Goal: Information Seeking & Learning: Find specific fact

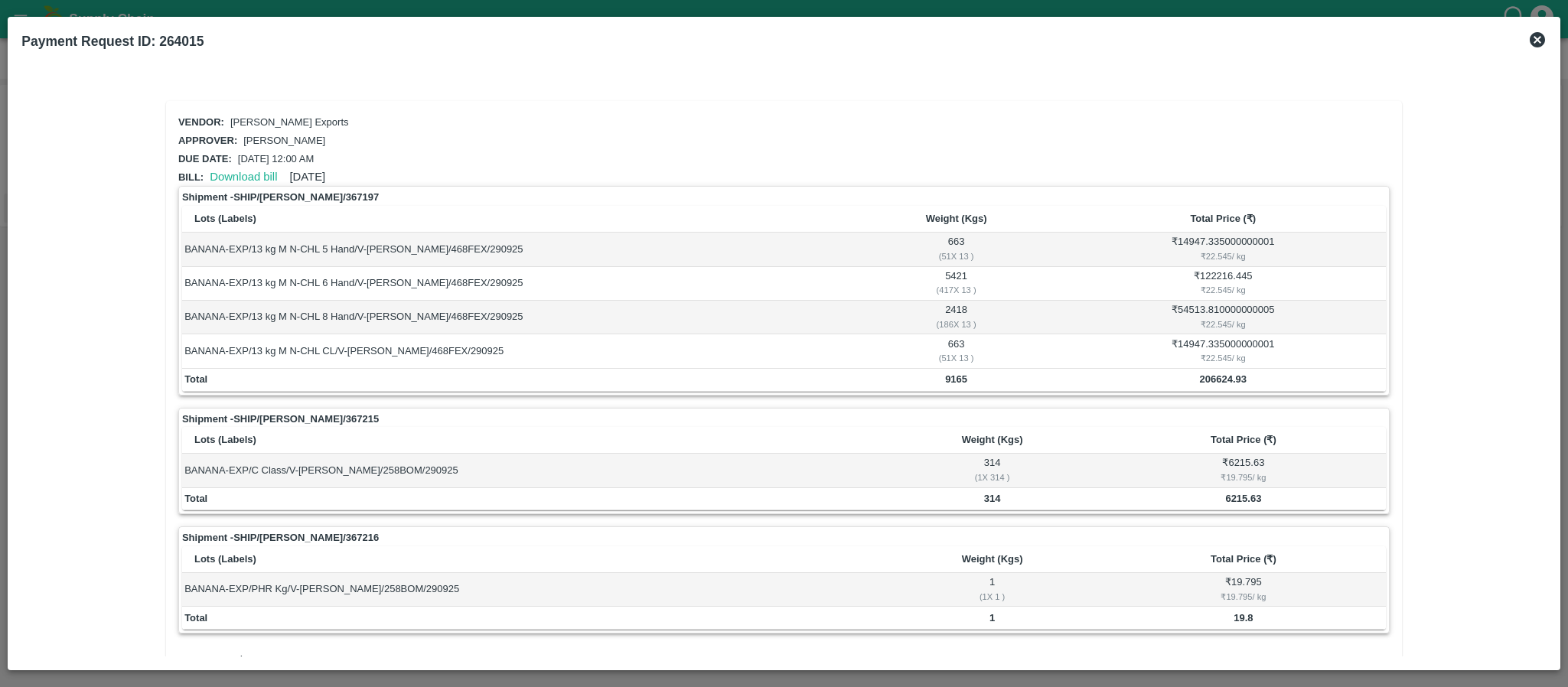
click at [1538, 39] on icon at bounding box center [1538, 40] width 19 height 19
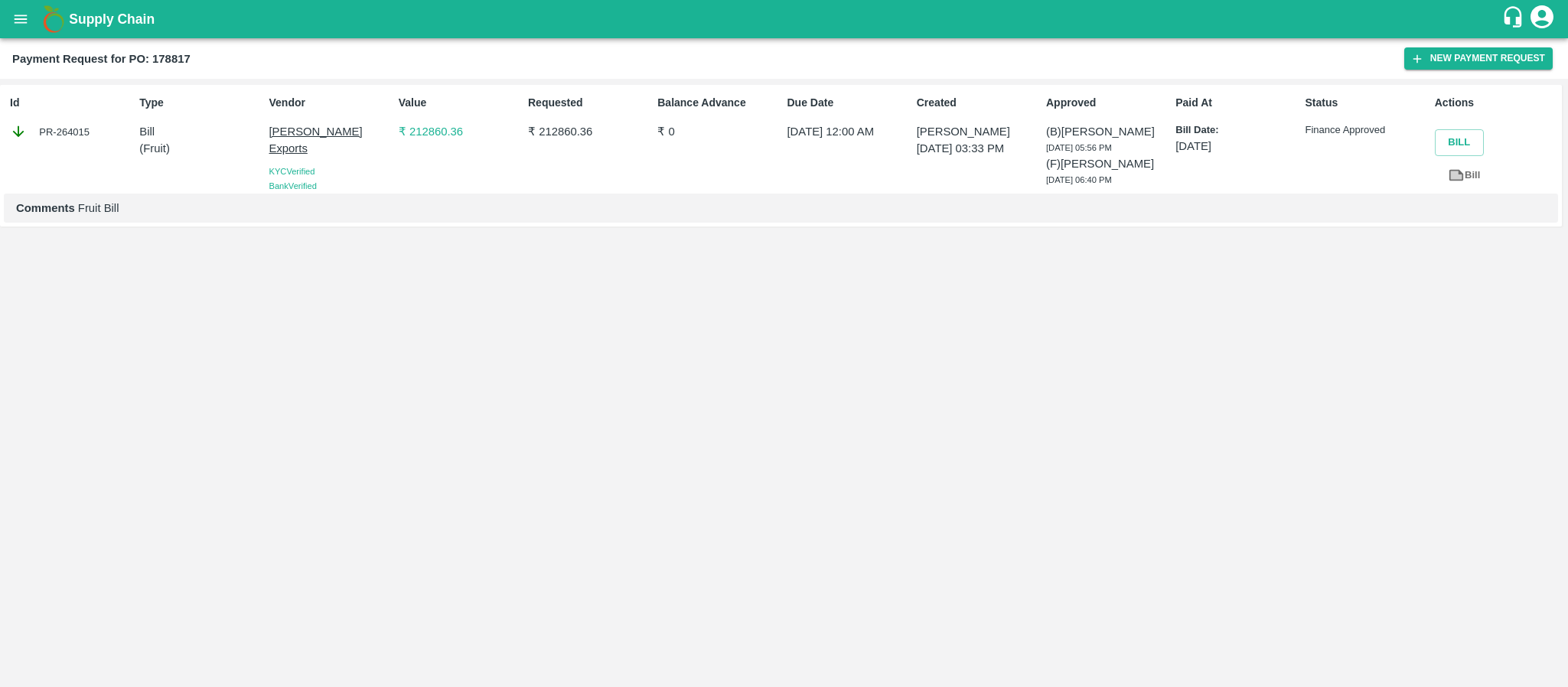
click at [30, 26] on button "open drawer" at bounding box center [20, 19] width 35 height 35
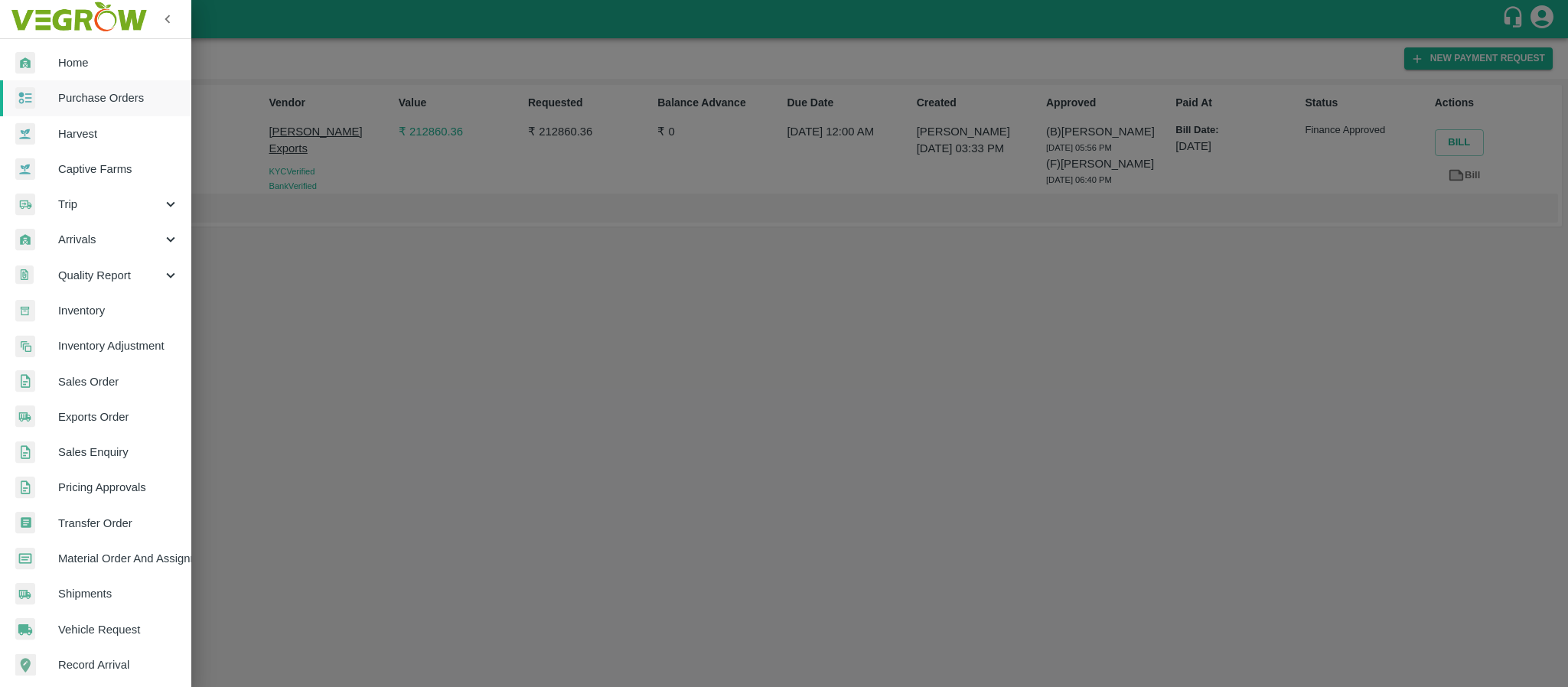
click at [83, 112] on link "Purchase Orders" at bounding box center [96, 97] width 192 height 35
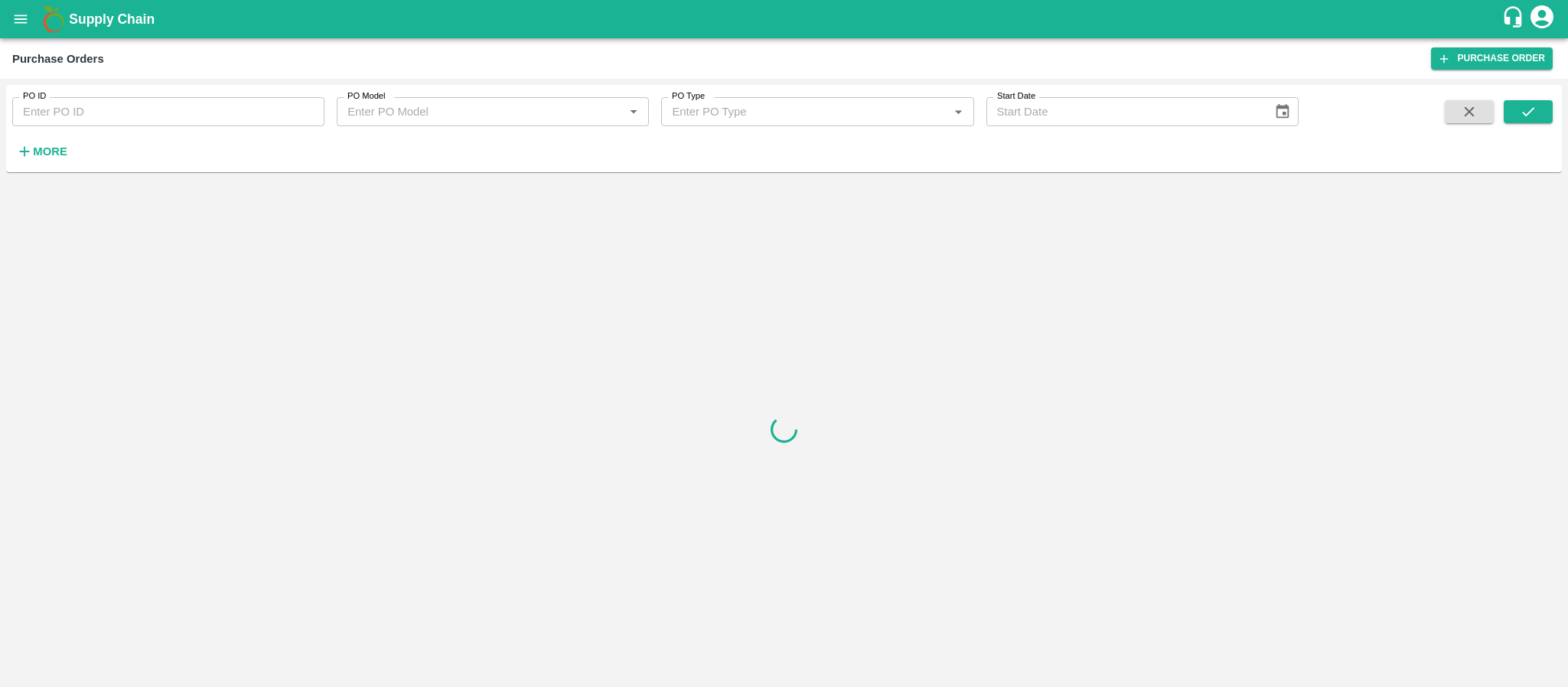
click at [166, 128] on div "PO ID PO ID PO Model PO Model   * PO Type PO Type   * Start Date Start Date More" at bounding box center [649, 124] width 1299 height 79
click at [170, 117] on input "PO ID" at bounding box center [168, 111] width 312 height 29
click at [171, 106] on input "PO ID" at bounding box center [168, 111] width 312 height 29
click at [643, 321] on div at bounding box center [784, 429] width 1556 height 503
click at [132, 119] on input "PO ID" at bounding box center [168, 111] width 312 height 29
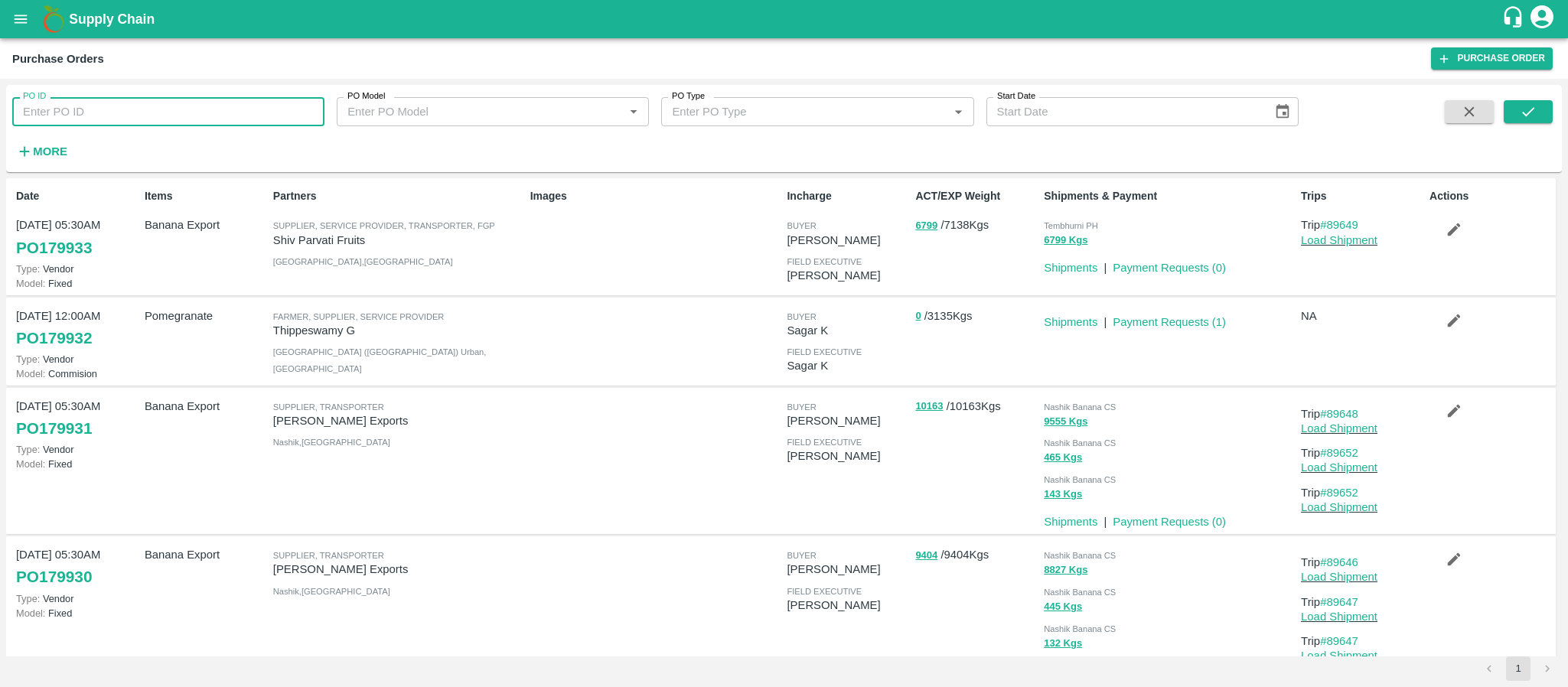
paste input "178817"
click at [1541, 113] on button "submit" at bounding box center [1528, 111] width 49 height 23
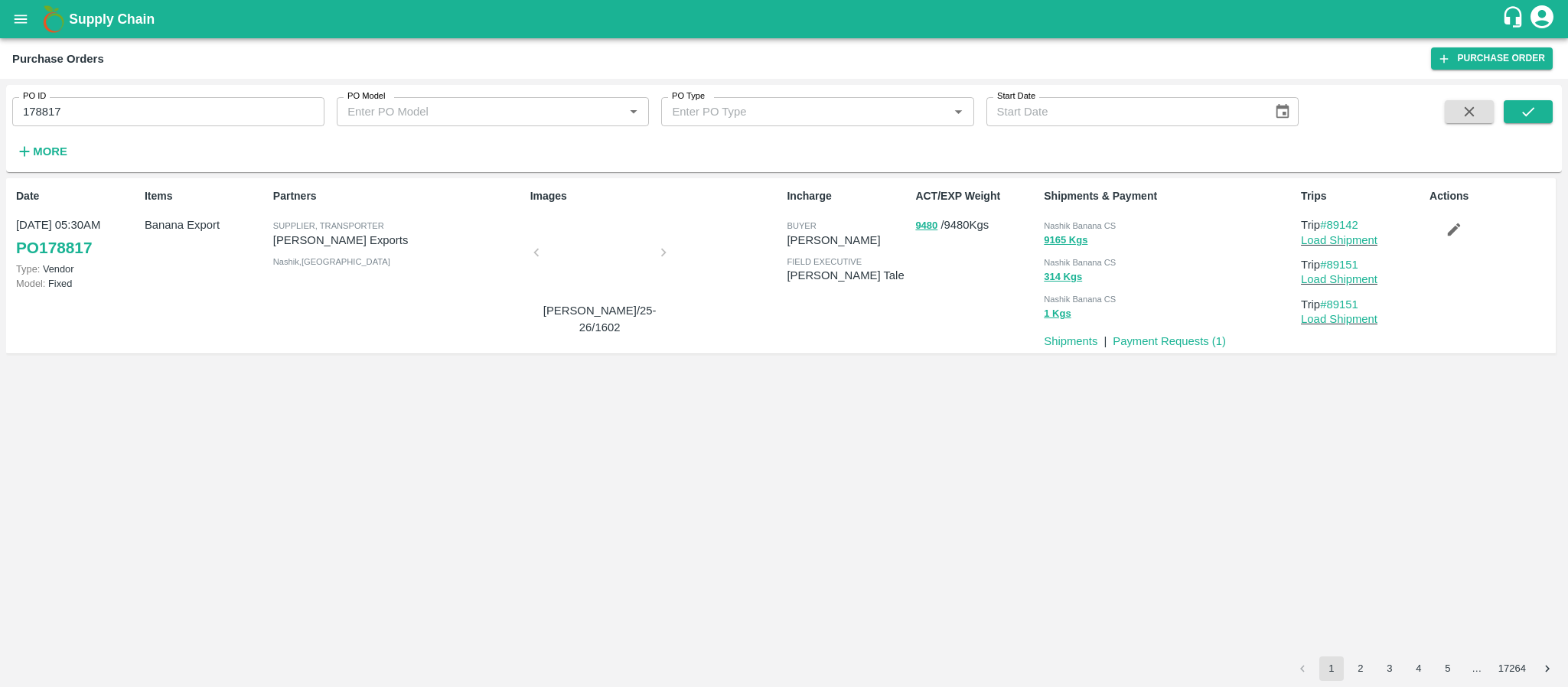
click at [1093, 212] on div "Nashik Banana CS 9165 Kgs Nashik Banana CS 314 Kgs Nashik Banana CS 1 Kgs" at bounding box center [1166, 268] width 257 height 115
copy div "Nashik Banana CS 9165 Kgs"
click at [216, 124] on input "178817" at bounding box center [168, 111] width 312 height 29
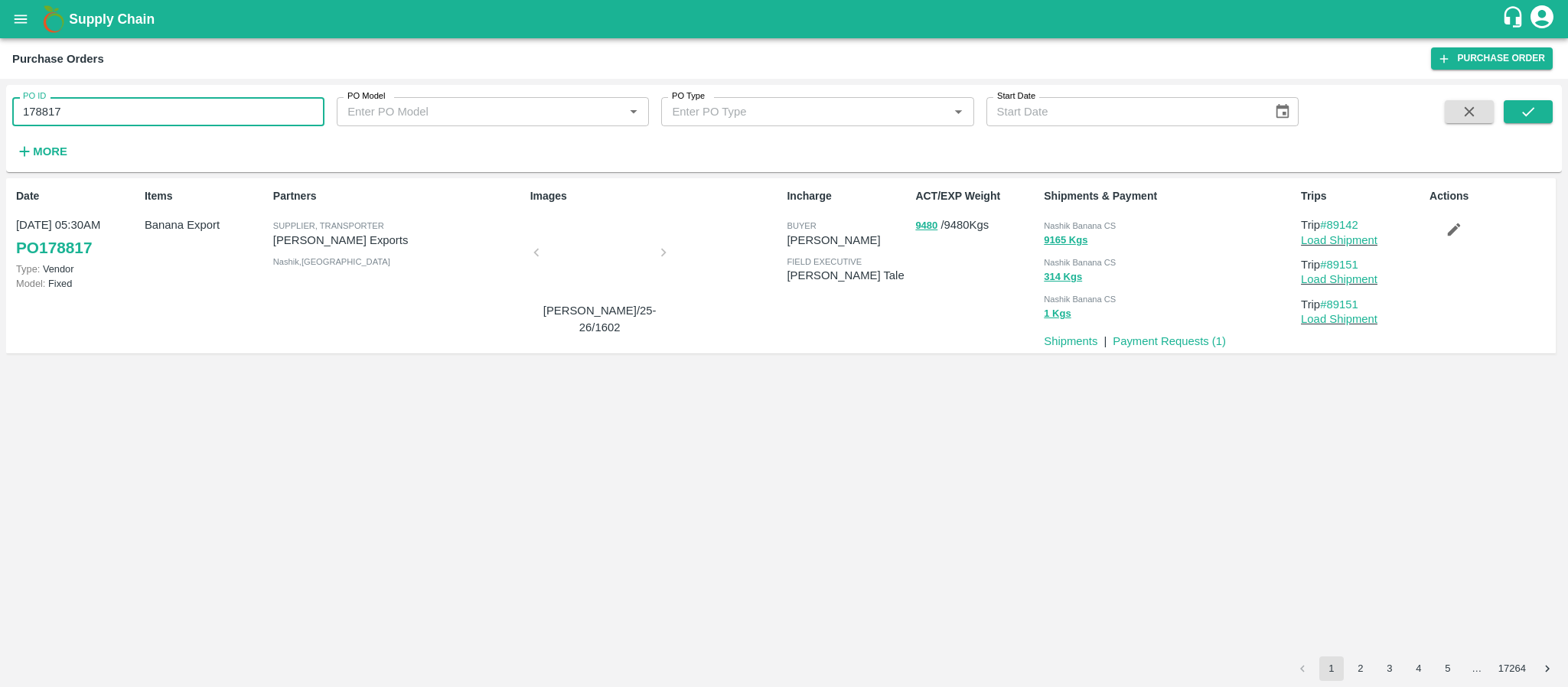
click at [216, 124] on input "178817" at bounding box center [168, 111] width 312 height 29
paste input "text"
click at [1533, 99] on div "PO ID 178839 PO ID PO Model PO Model   * PO Type PO Type   * Start Date Start D…" at bounding box center [784, 128] width 1556 height 75
click at [1531, 106] on icon "submit" at bounding box center [1528, 112] width 17 height 17
click at [1095, 223] on span "Nashik Banana CS" at bounding box center [1079, 226] width 72 height 9
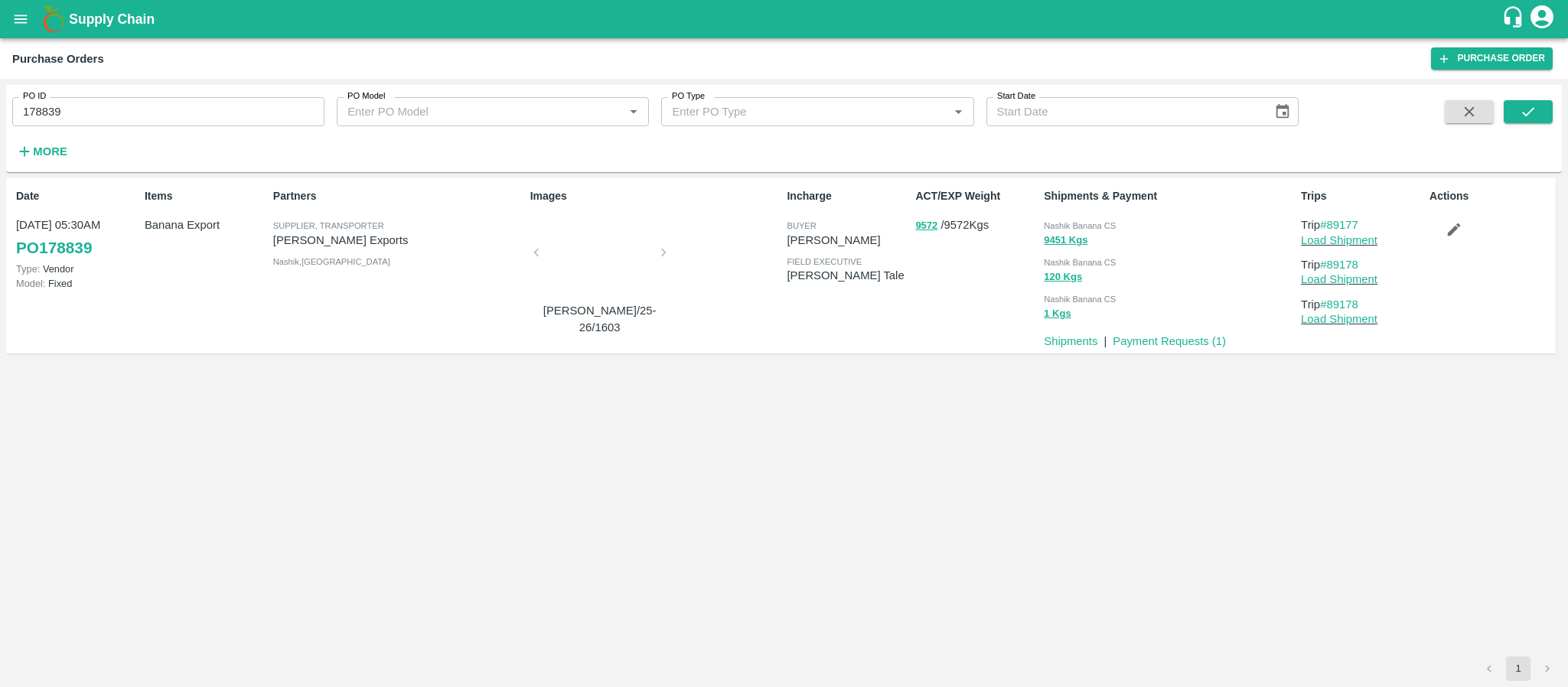
click at [1095, 223] on span "Nashik Banana CS" at bounding box center [1079, 226] width 72 height 9
click at [1095, 221] on span "Nashik Banana CS" at bounding box center [1079, 226] width 72 height 9
copy div "Nashik Banana CS 9451 Kgs"
click at [226, 111] on input "178839" at bounding box center [168, 111] width 312 height 29
paste input "text"
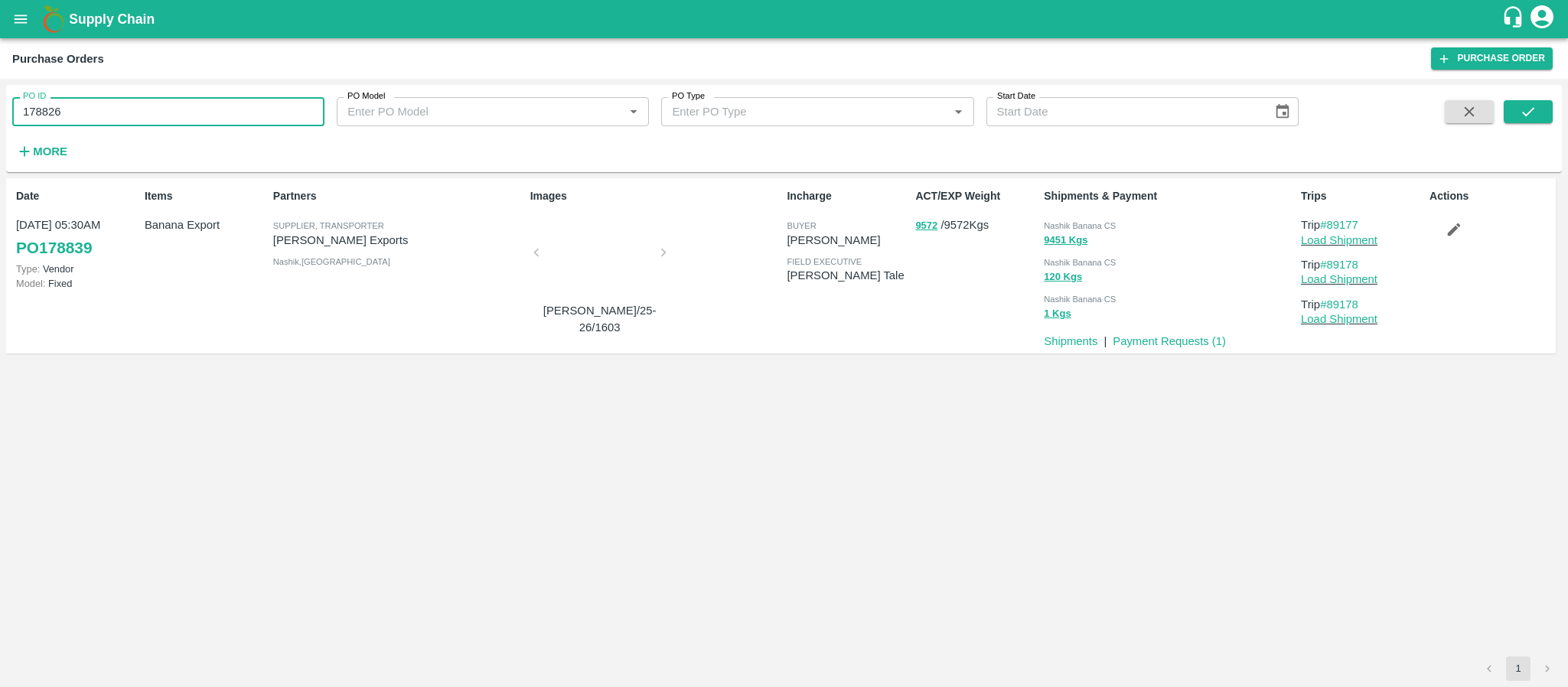
click at [226, 111] on input "178826" at bounding box center [168, 111] width 312 height 29
click at [1533, 109] on icon "submit" at bounding box center [1528, 112] width 12 height 9
click at [1114, 225] on span "Nashik Banana CS" at bounding box center [1079, 226] width 72 height 9
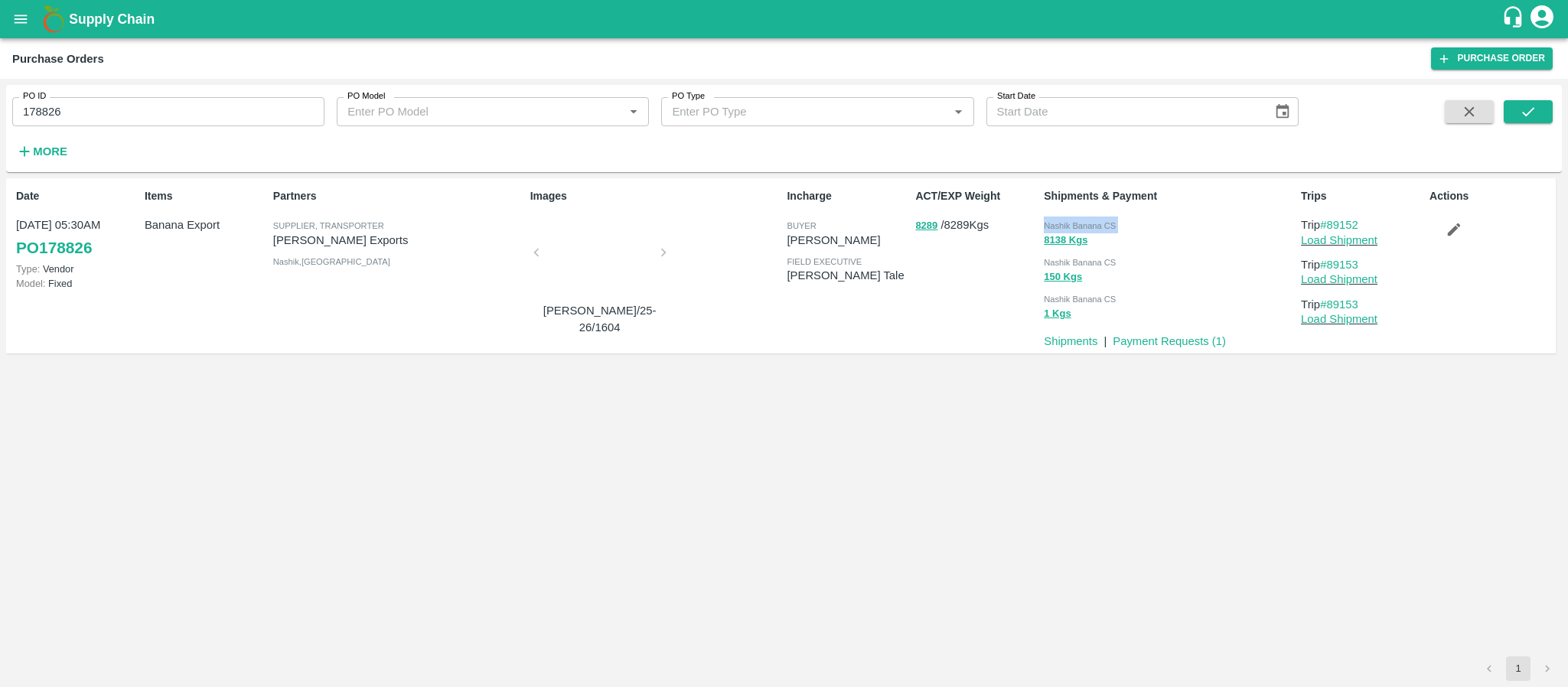
copy div "Nashik Banana CS 8138 Kgs"
click at [262, 99] on input "178826" at bounding box center [168, 111] width 312 height 29
paste input "text"
click at [1530, 115] on icon "submit" at bounding box center [1528, 112] width 17 height 17
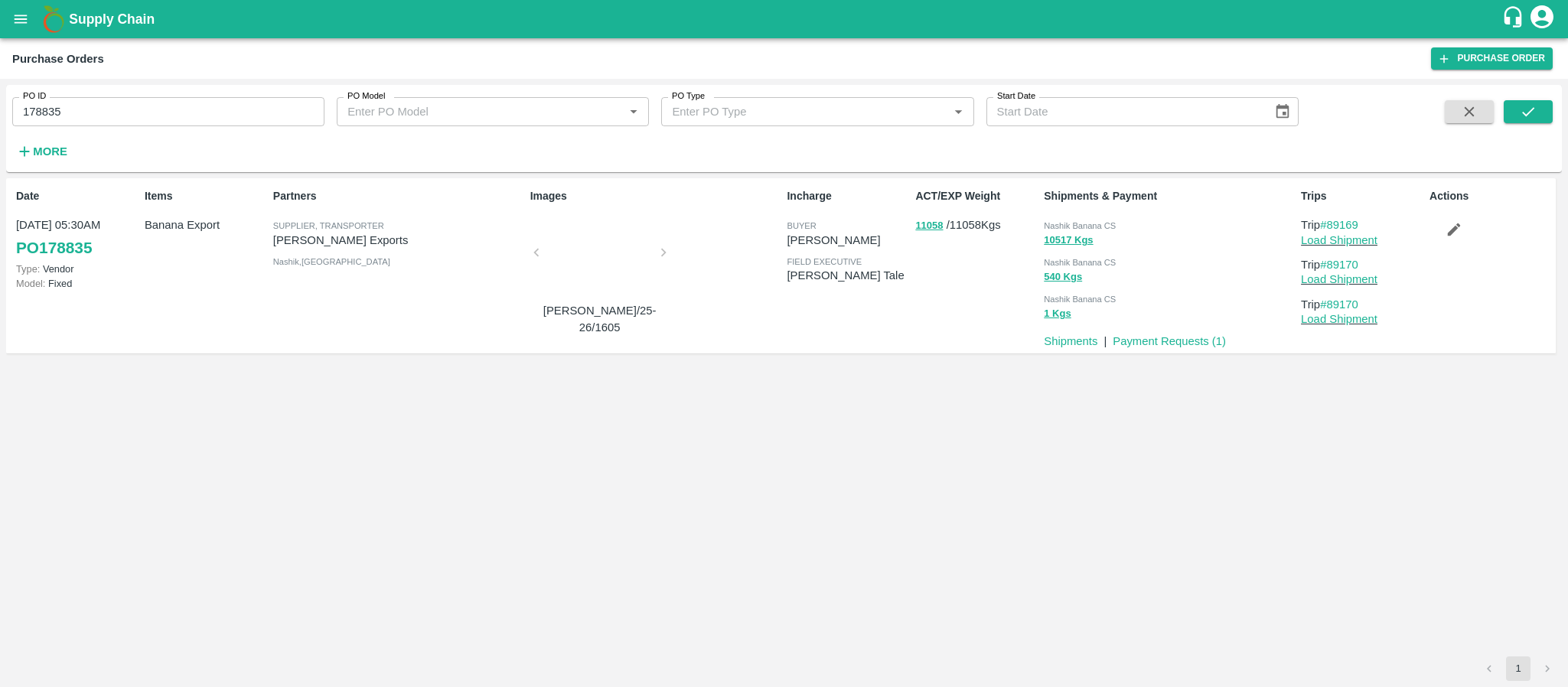
click at [1091, 214] on div "Nashik Banana CS 10517 Kgs Nashik Banana CS 540 Kgs Nashik Banana CS 1 Kgs" at bounding box center [1166, 268] width 257 height 115
copy div "Nashik Banana CS 10517 Kgs"
click at [245, 120] on input "178835" at bounding box center [168, 111] width 312 height 29
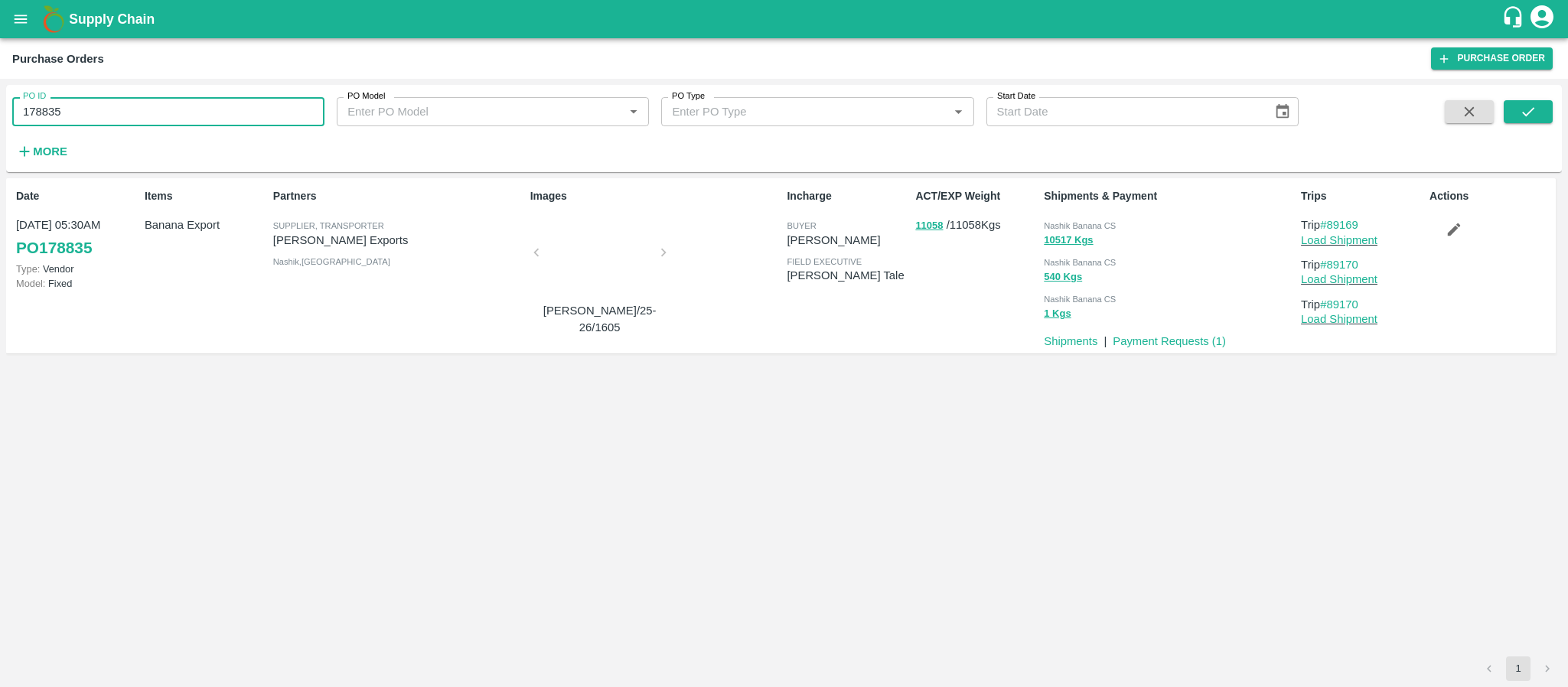
paste input "text"
click at [244, 120] on input "178835" at bounding box center [168, 111] width 312 height 29
click at [1538, 108] on button "submit" at bounding box center [1528, 111] width 49 height 23
click at [1070, 223] on span "Nashik Banana CS" at bounding box center [1079, 226] width 72 height 9
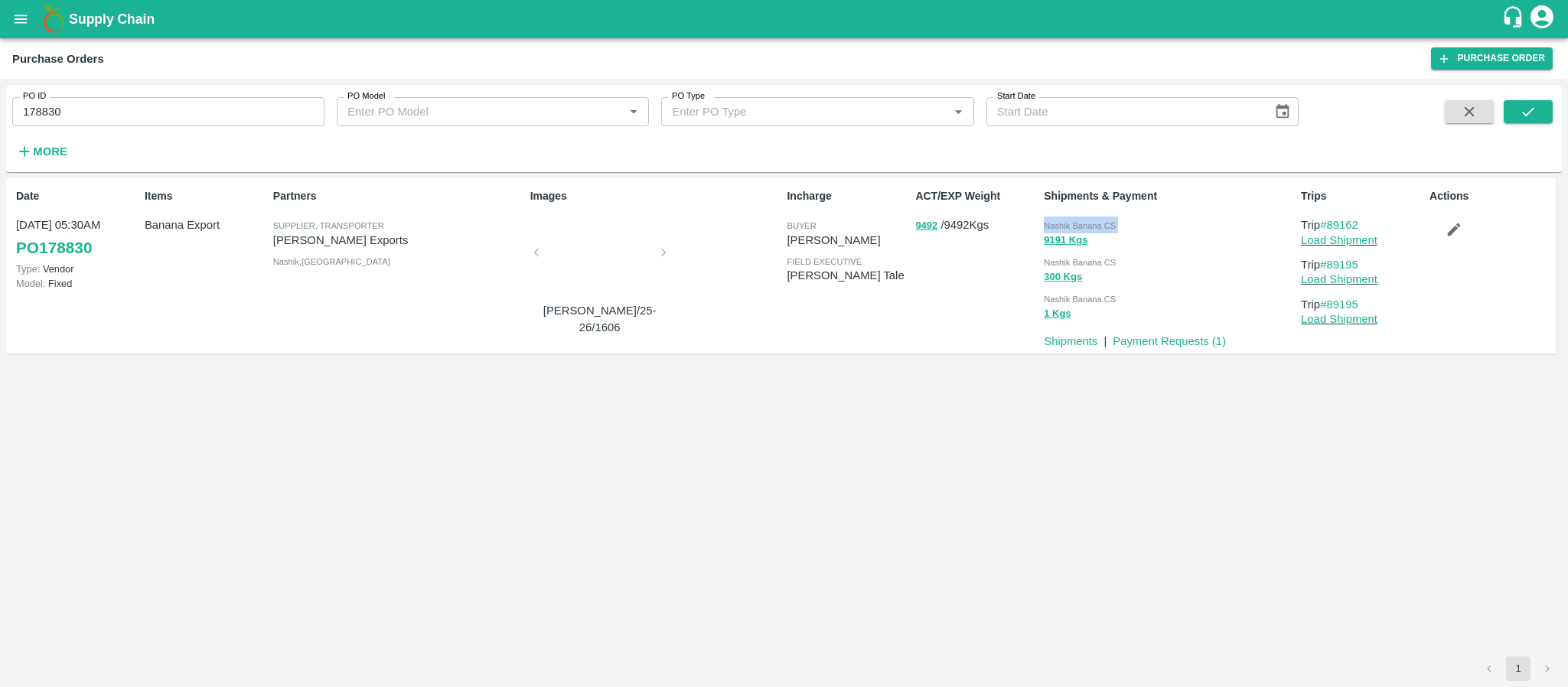
click at [1070, 223] on span "Nashik Banana CS" at bounding box center [1079, 226] width 72 height 9
copy div "Nashik Banana CS 9191 Kgs"
click at [251, 115] on input "178830" at bounding box center [168, 111] width 312 height 29
click at [1524, 117] on icon "submit" at bounding box center [1528, 112] width 17 height 17
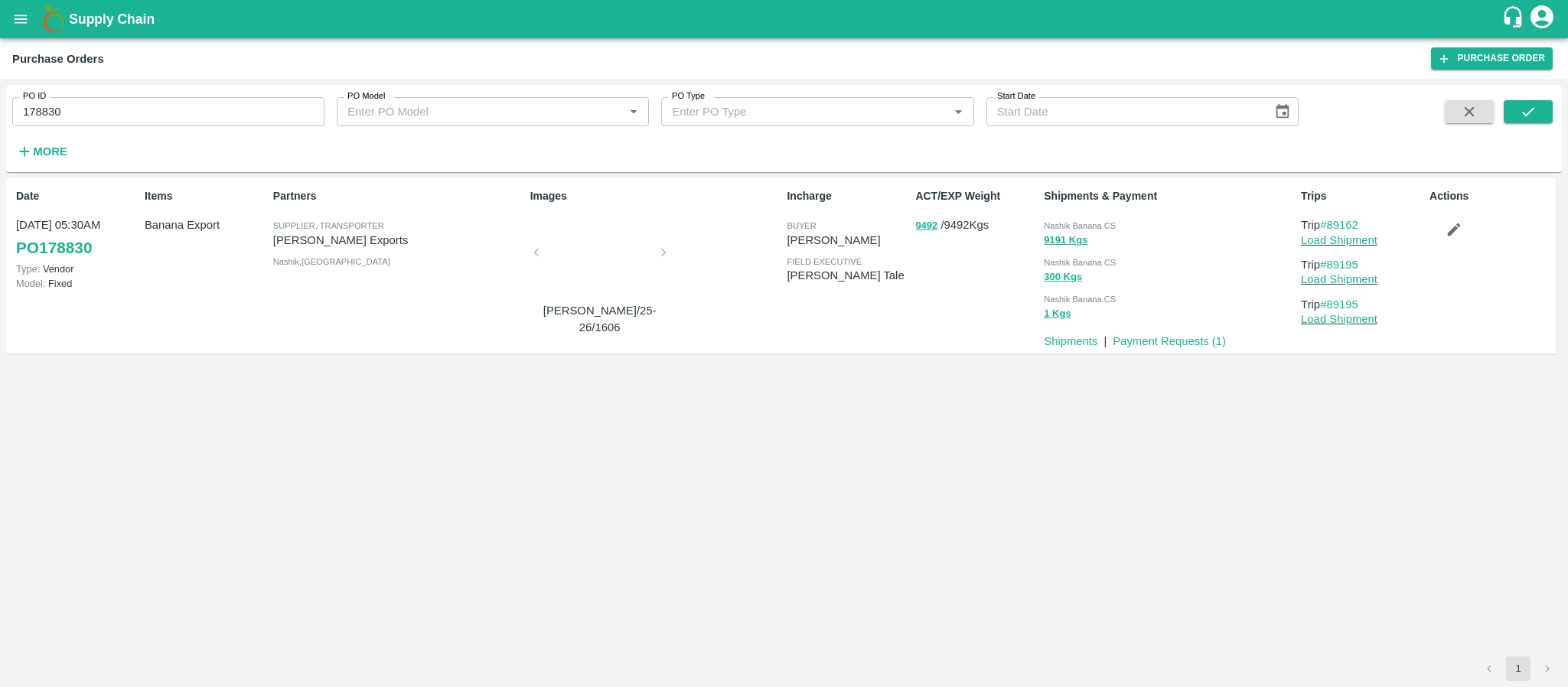
click at [1090, 214] on div "Nashik Banana CS 9191 Kgs Nashik Banana CS 300 Kgs Nashik Banana CS 1 Kgs" at bounding box center [1166, 268] width 257 height 115
copy div "Nashik Banana CS 9191 Kgs"
click at [191, 124] on input "178830" at bounding box center [168, 111] width 312 height 29
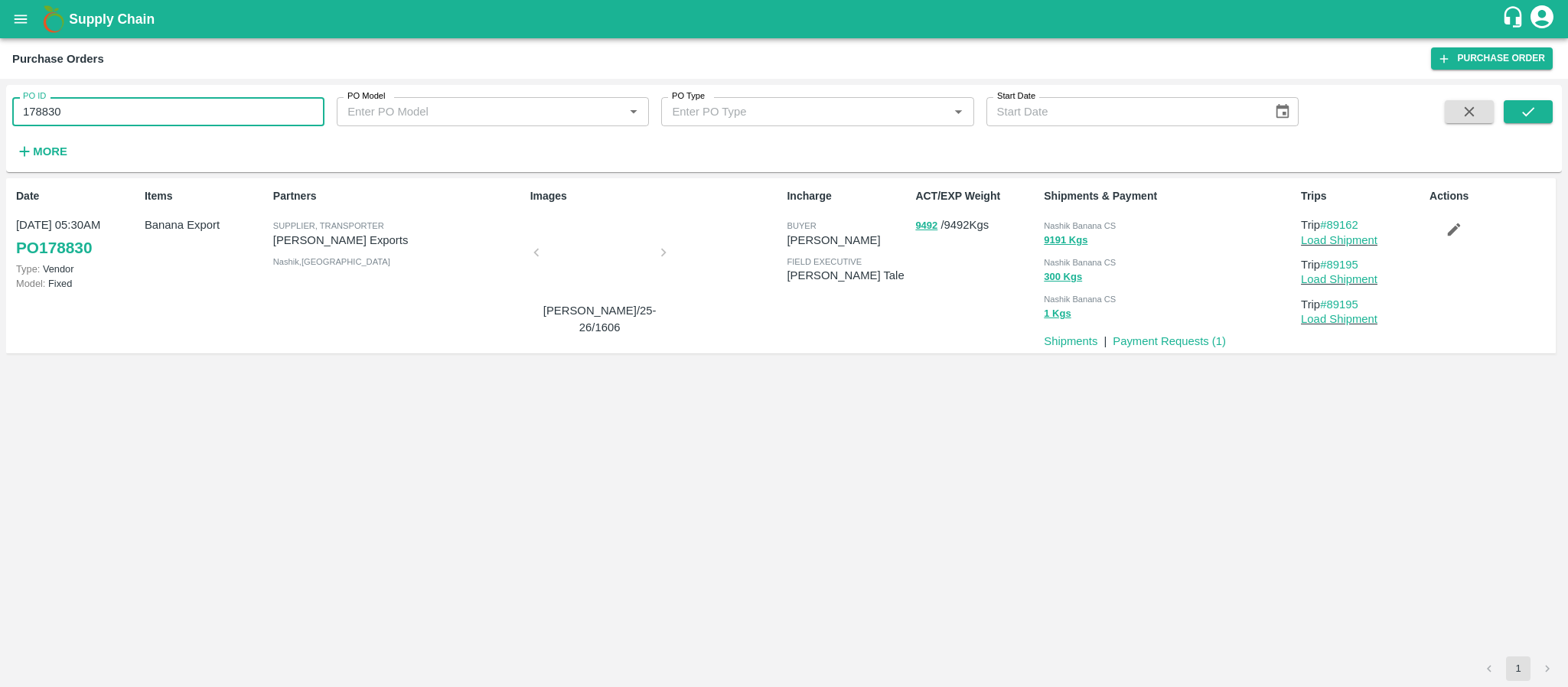
paste input "text"
click at [191, 122] on input "178830" at bounding box center [168, 111] width 312 height 29
click at [1561, 107] on div "PO ID 178950 PO ID PO Model PO Model   * PO Type PO Type   * Start Date Start D…" at bounding box center [784, 128] width 1556 height 75
click at [1535, 106] on icon "submit" at bounding box center [1528, 112] width 17 height 17
click at [1113, 225] on span "Nashik Banana CS" at bounding box center [1079, 226] width 72 height 9
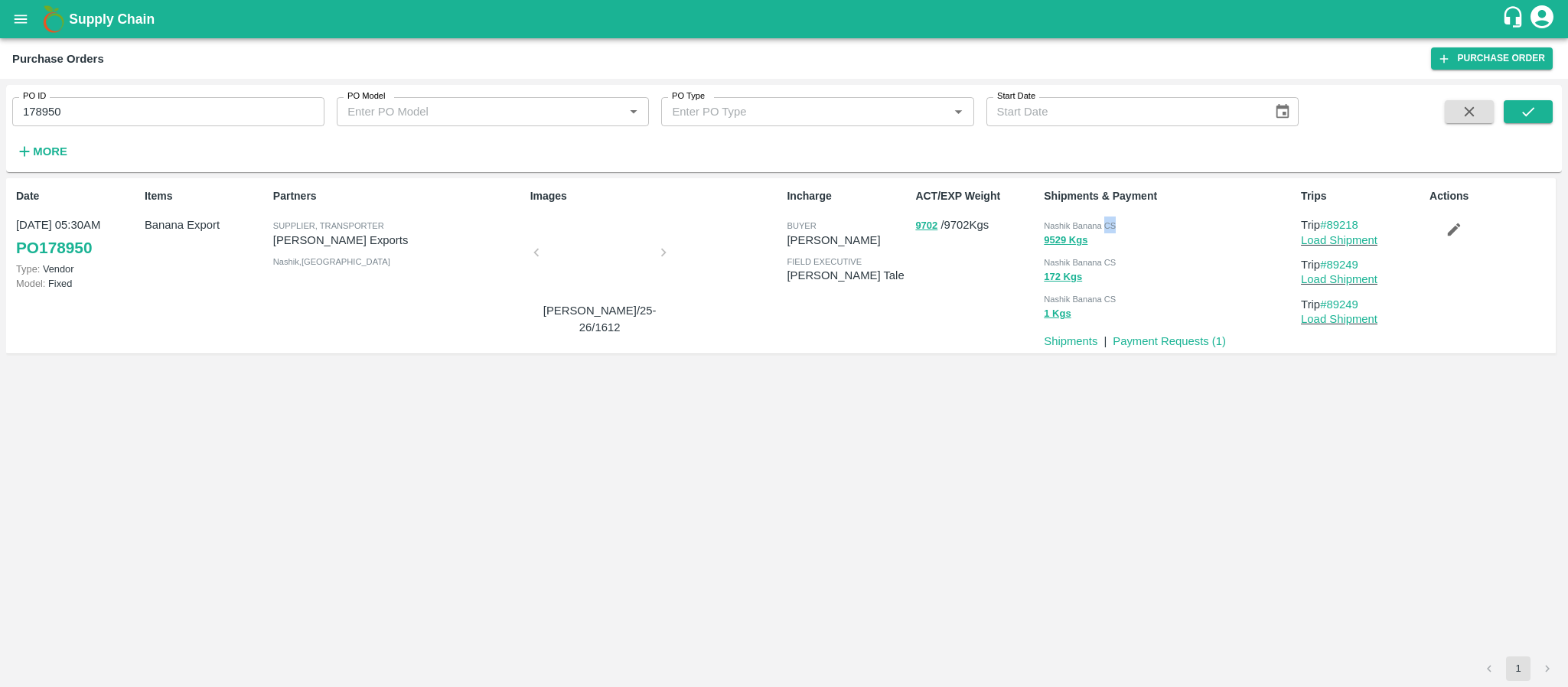
click at [1112, 225] on span "Nashik Banana CS" at bounding box center [1079, 226] width 72 height 9
copy div "Nashik Banana CS 9529 Kgs"
click at [166, 117] on input "178950" at bounding box center [168, 111] width 312 height 29
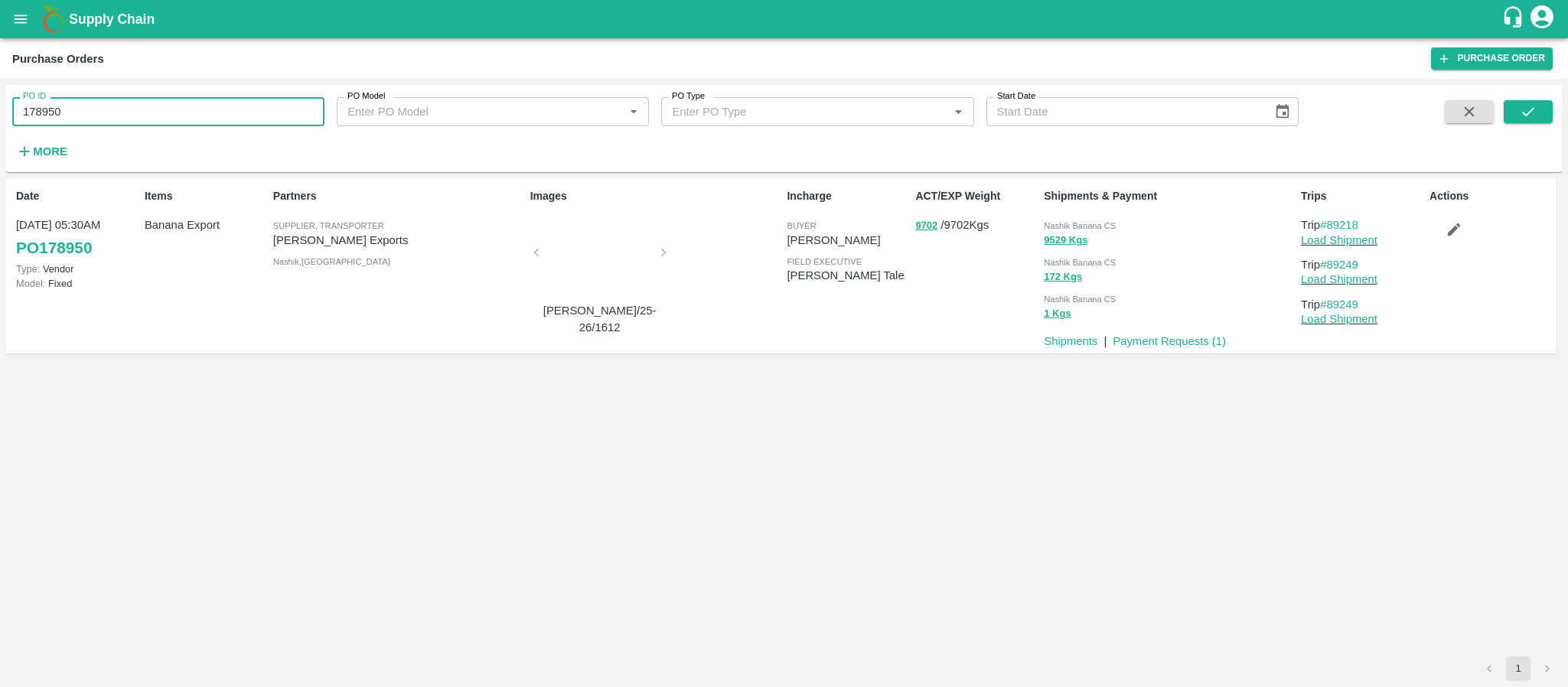
paste input "text"
click at [1525, 97] on div "PO ID 178953 PO ID PO Model PO Model   * PO Type PO Type   * Start Date Start D…" at bounding box center [784, 128] width 1556 height 75
click at [1527, 108] on icon "submit" at bounding box center [1528, 112] width 17 height 17
click at [1071, 223] on span "Nashik Banana CS" at bounding box center [1079, 226] width 72 height 9
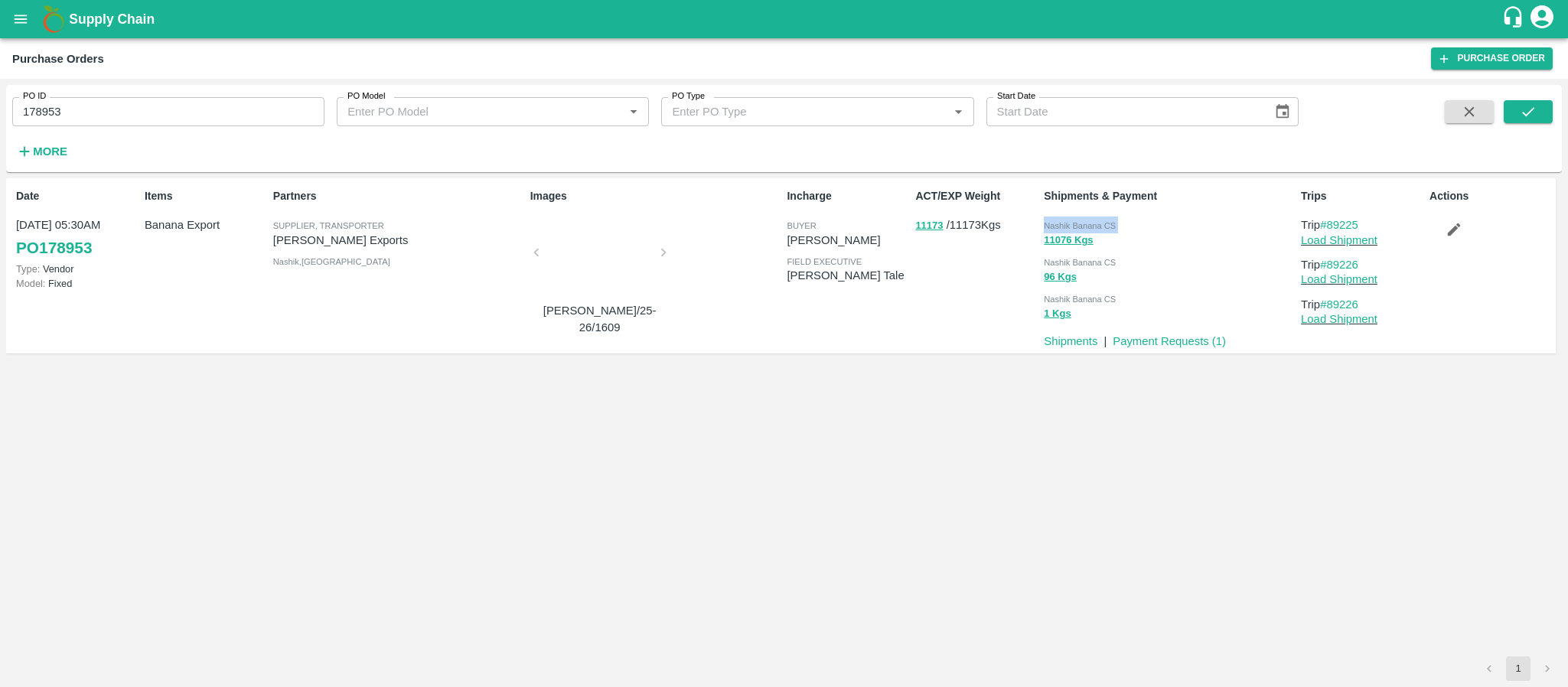
click at [1071, 223] on span "Nashik Banana CS" at bounding box center [1079, 226] width 72 height 9
copy div "Nashik Banana CS 11076 Kgs"
click at [181, 101] on input "178953" at bounding box center [168, 111] width 312 height 29
paste input "text"
click at [181, 101] on input "178953" at bounding box center [168, 111] width 312 height 29
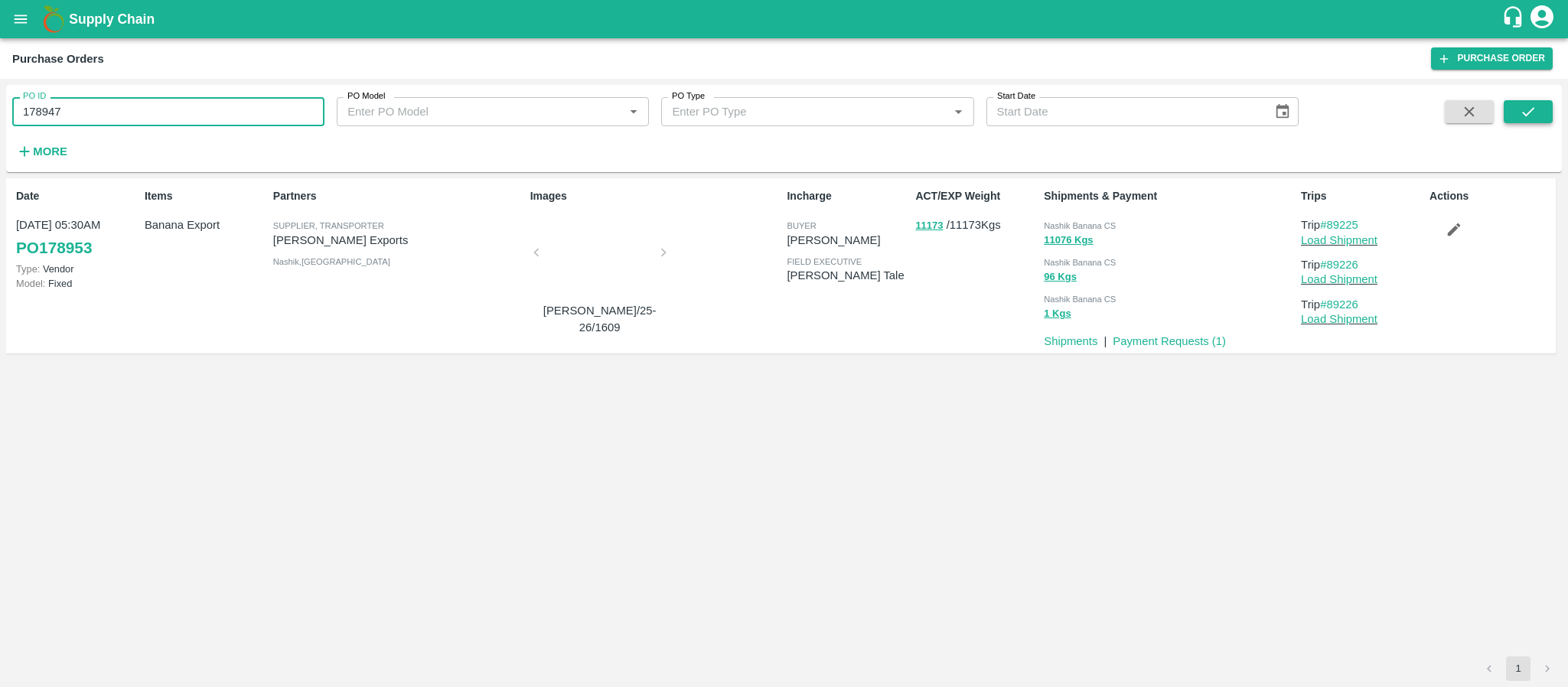
click at [1528, 109] on icon "submit" at bounding box center [1528, 112] width 17 height 17
click at [1095, 221] on span "Nashik Banana CS" at bounding box center [1079, 226] width 72 height 9
copy div "Nashik Banana CS 9386 Kgs"
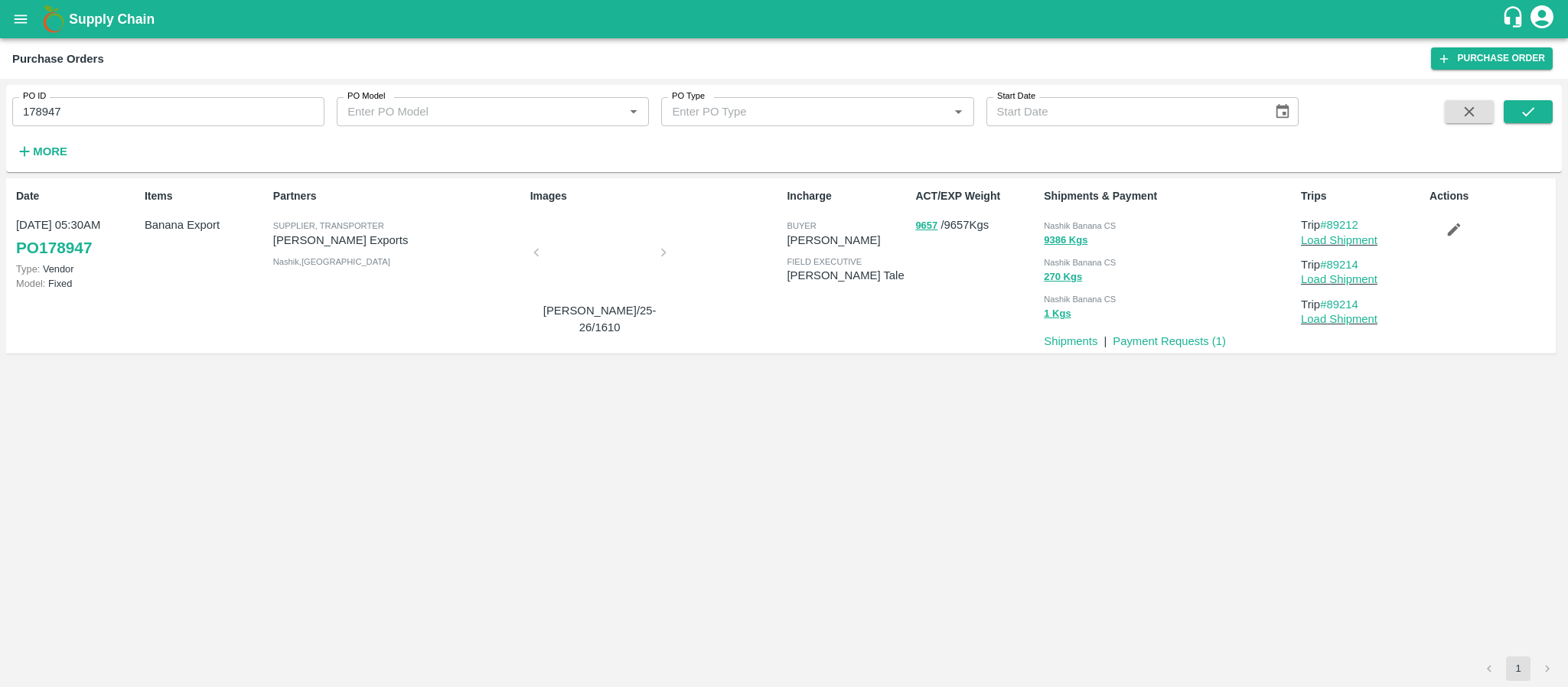
click at [216, 129] on div "PO ID 178947 PO ID PO Model PO Model   * PO Type PO Type   * Start Date Start D…" at bounding box center [649, 124] width 1299 height 79
paste input "text"
click at [216, 124] on input "178947" at bounding box center [168, 111] width 312 height 29
click at [216, 124] on input "178947178949" at bounding box center [168, 111] width 312 height 29
paste input "text"
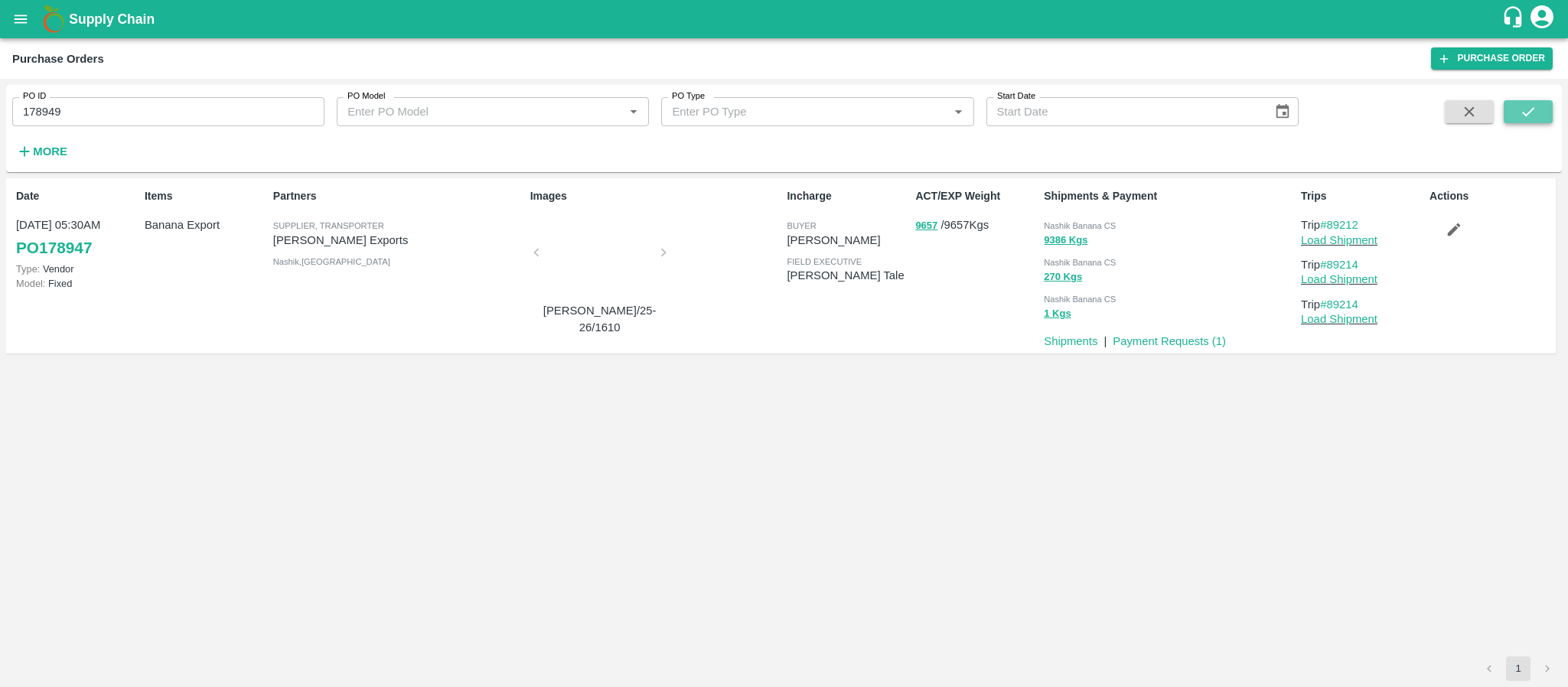
click at [1525, 104] on icon "submit" at bounding box center [1528, 112] width 17 height 17
click at [1067, 214] on div "Nashik Banana CS 9295 Kgs Nashik Banana CS 305 Kgs Nashik Banana CS 1 Kgs" at bounding box center [1166, 268] width 257 height 115
copy div "Nashik Banana CS 9295 Kgs"
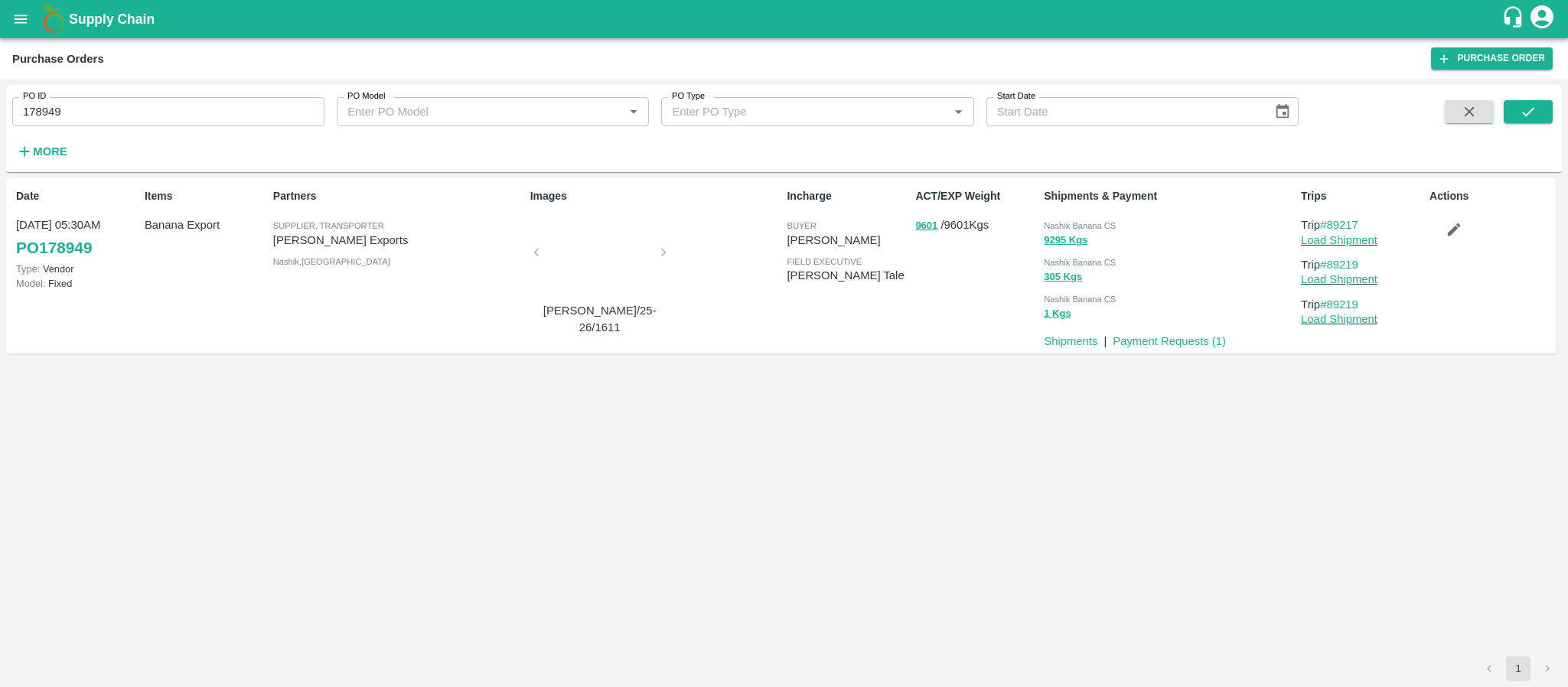
click at [245, 95] on div "PO ID 178949 PO ID" at bounding box center [162, 105] width 325 height 41
click at [242, 100] on input "178949" at bounding box center [168, 111] width 312 height 29
paste input "text"
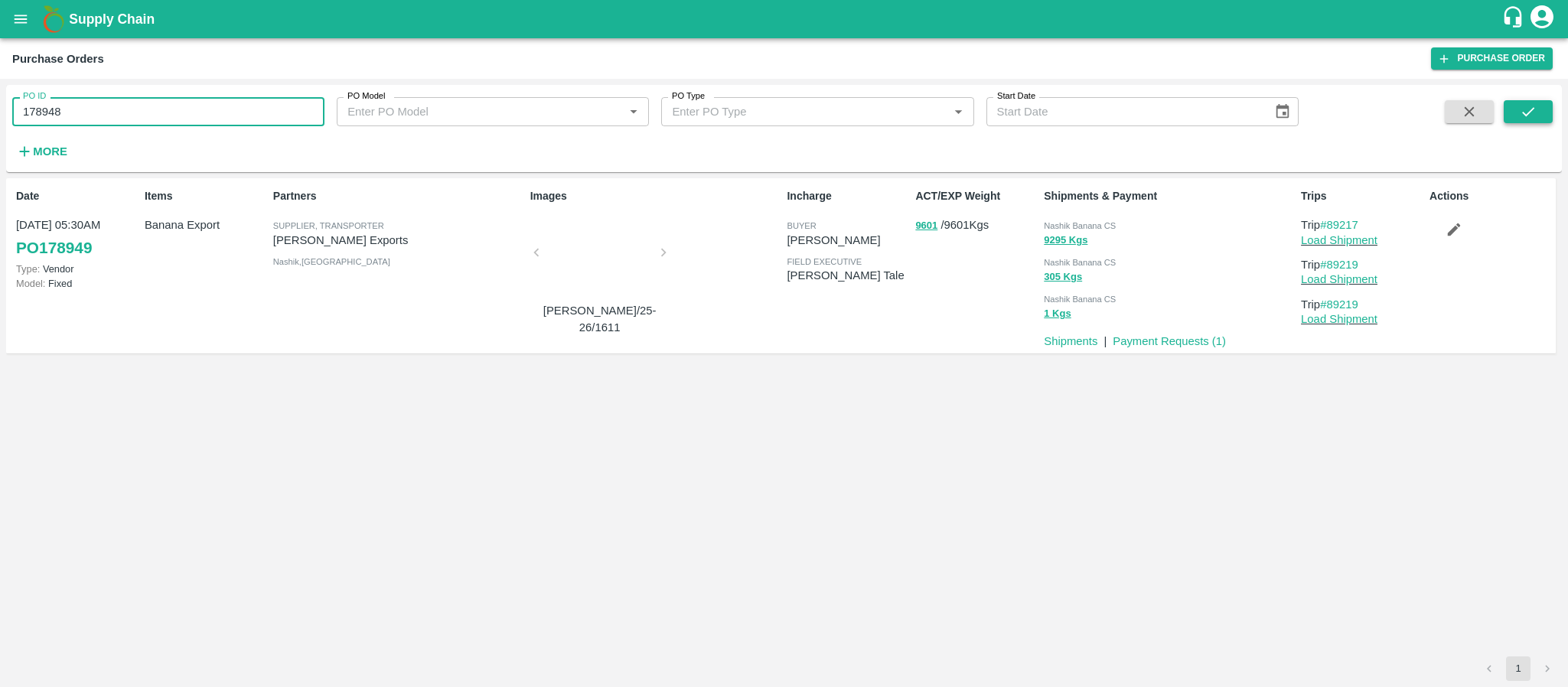
type input "178948"
click at [1516, 102] on button "submit" at bounding box center [1528, 111] width 49 height 23
click at [1068, 227] on span "Nashik Banana CS" at bounding box center [1079, 226] width 72 height 9
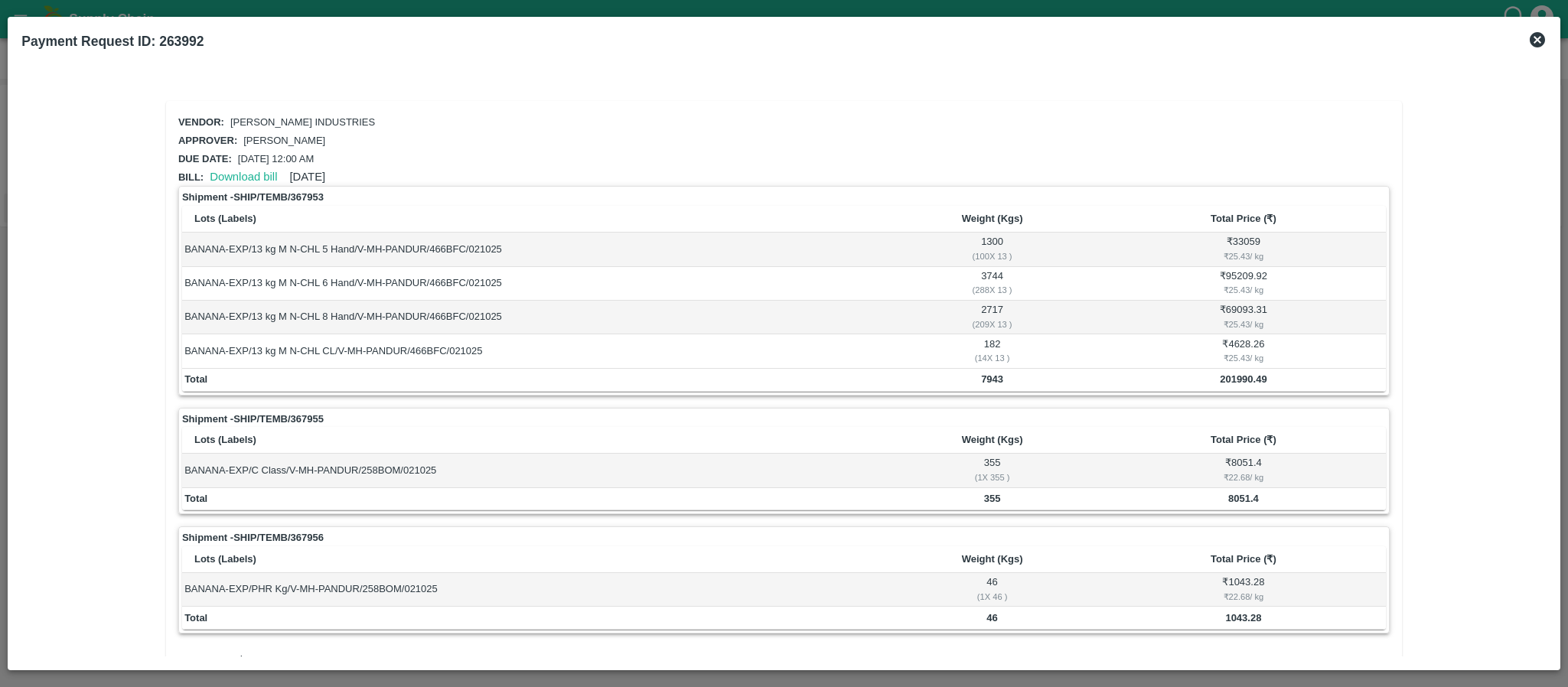
click at [1529, 42] on icon at bounding box center [1538, 40] width 19 height 19
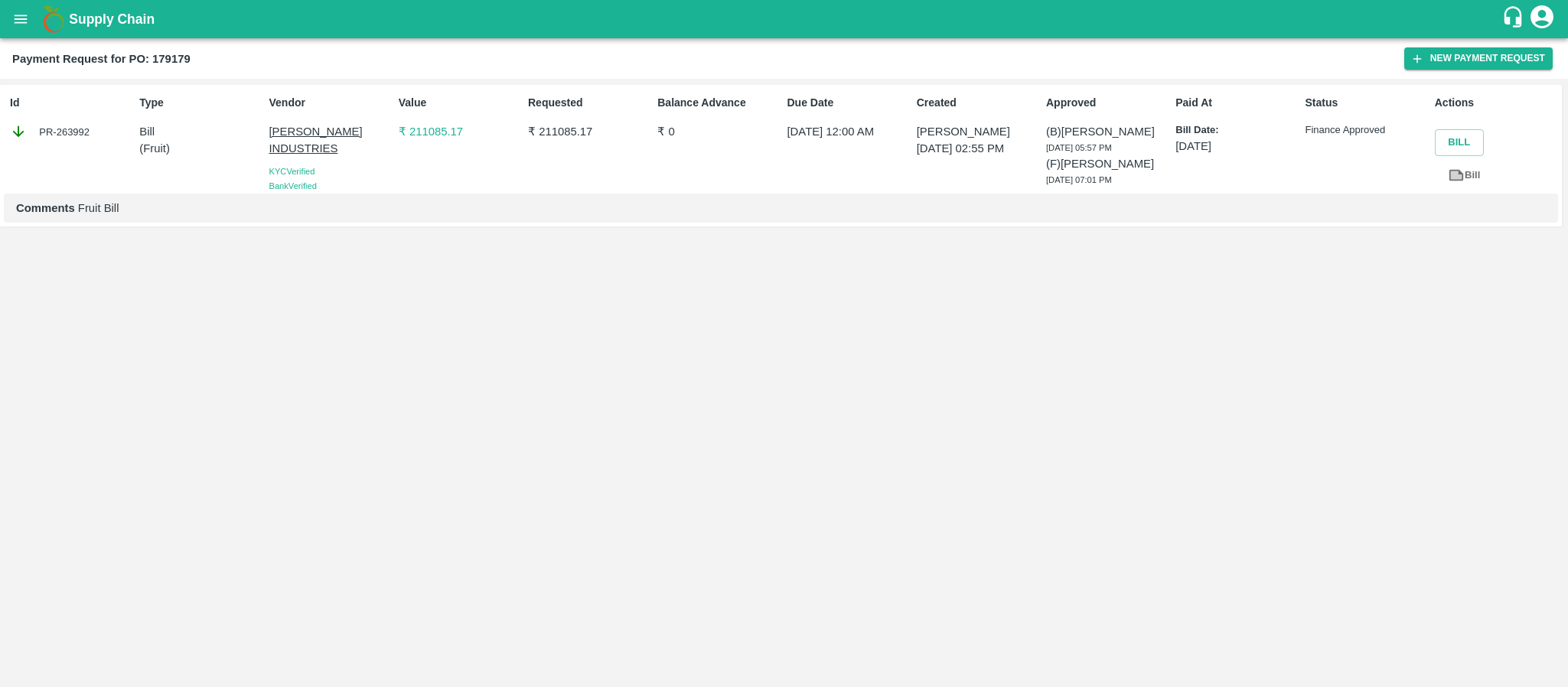
click at [26, 27] on icon "open drawer" at bounding box center [21, 19] width 17 height 17
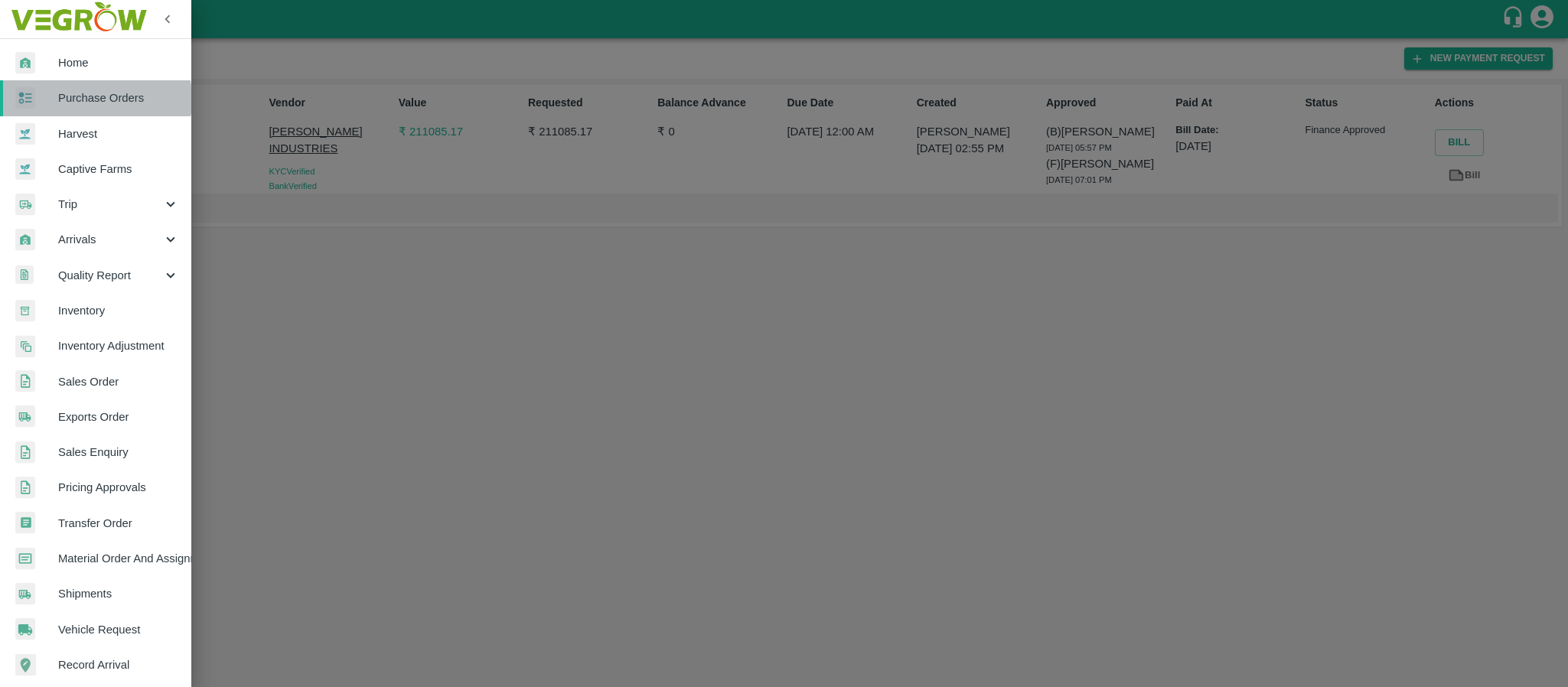
click at [87, 100] on span "Purchase Orders" at bounding box center [118, 98] width 121 height 17
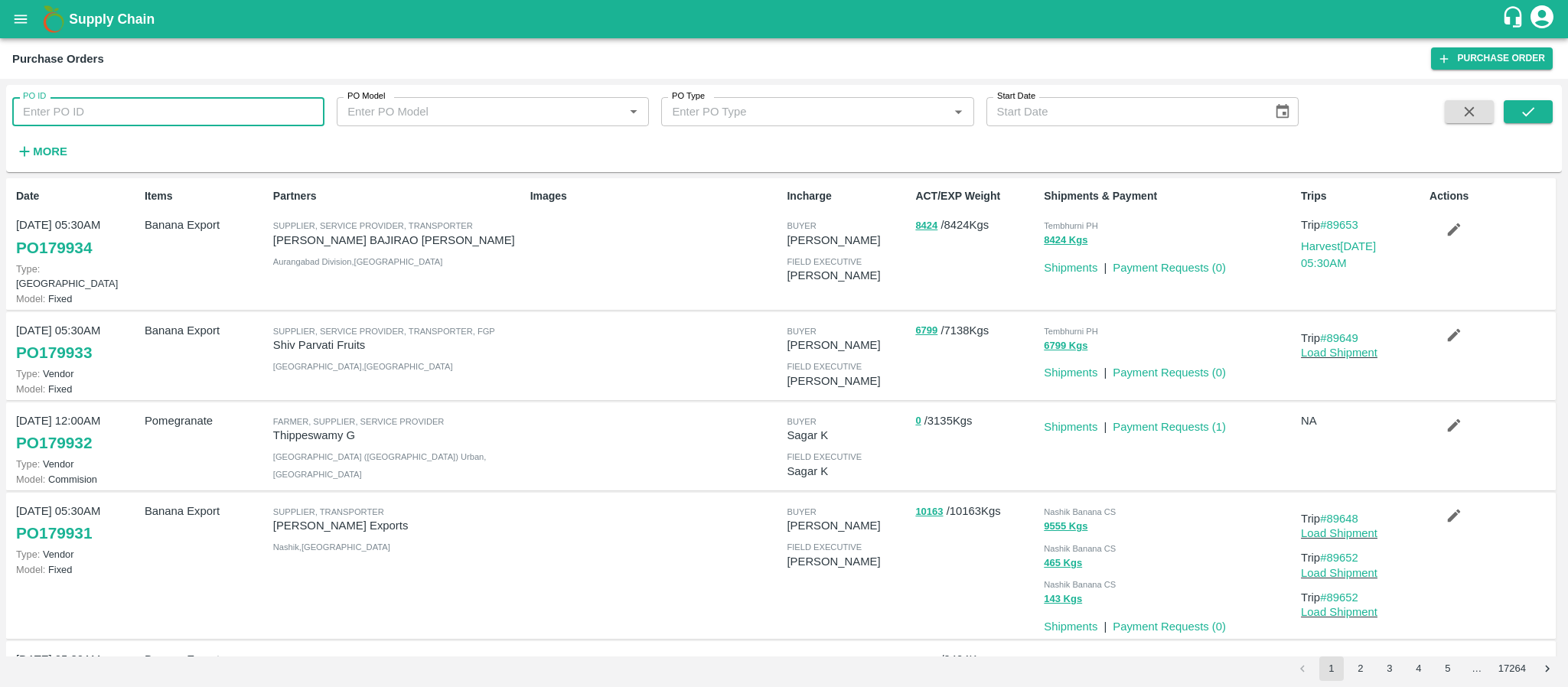
click at [159, 110] on input "PO ID" at bounding box center [168, 111] width 312 height 29
paste input "179179"
type input "179179"
click at [1543, 119] on button "submit" at bounding box center [1528, 111] width 49 height 23
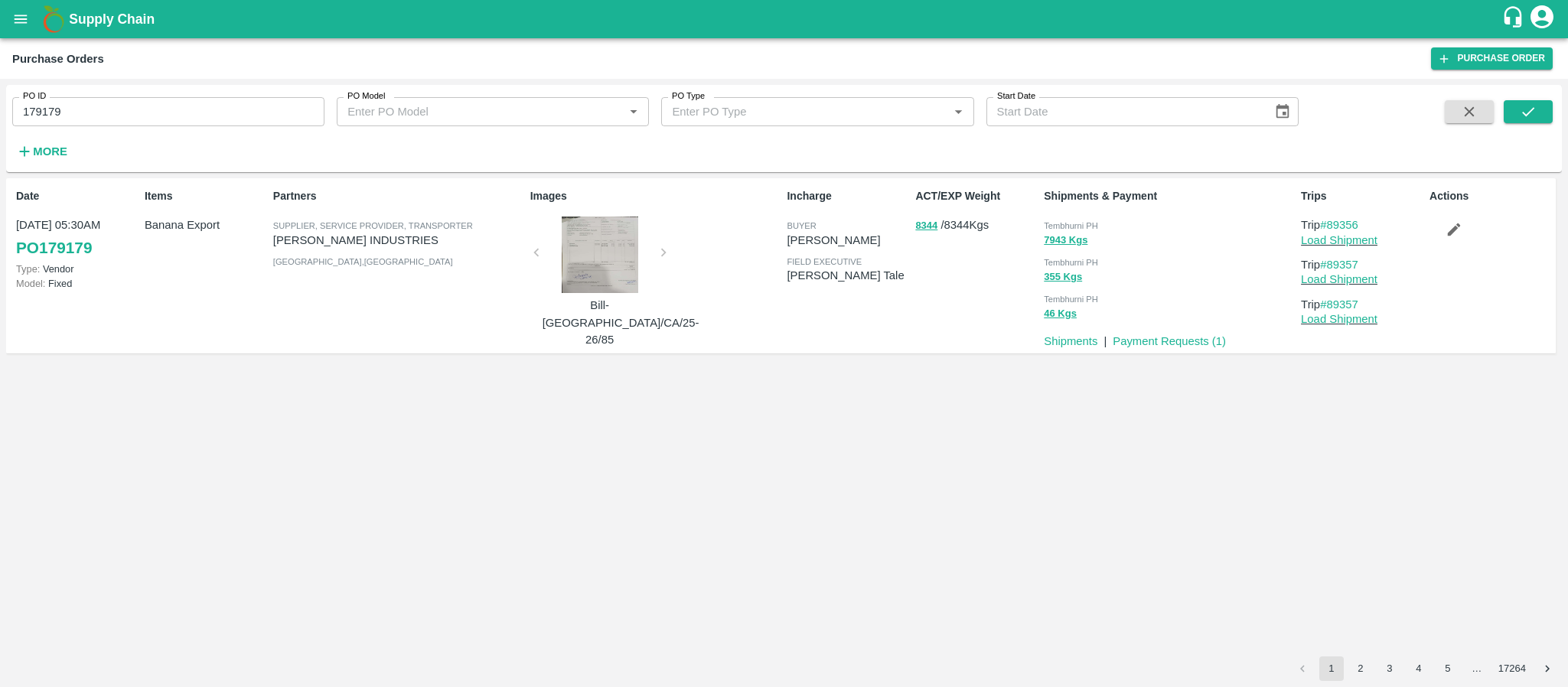
click at [1079, 221] on span "Tembhurni PH" at bounding box center [1071, 226] width 54 height 9
copy div "Tembhurni PH 7943 Kgs"
